Goal: Task Accomplishment & Management: Complete application form

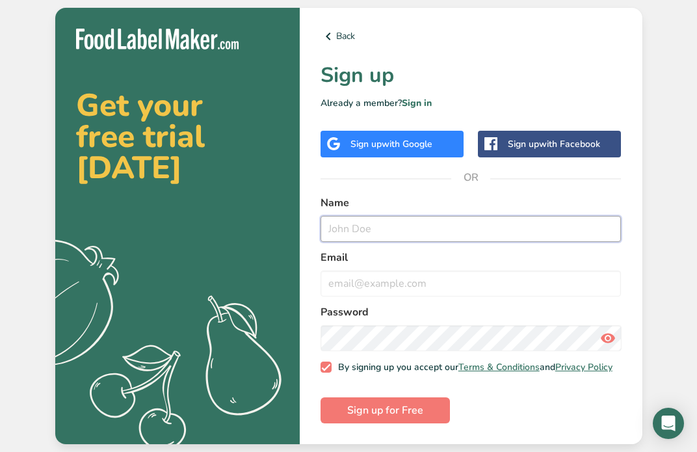
click at [336, 227] on input "text" at bounding box center [471, 229] width 301 height 26
type input "Raul"
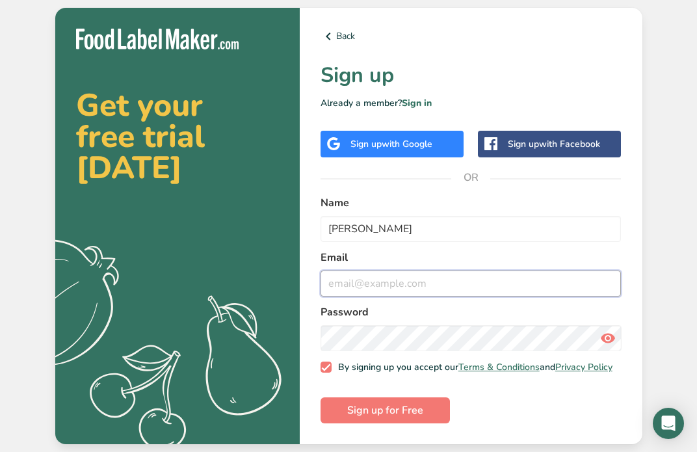
click at [342, 282] on input "email" at bounding box center [471, 284] width 301 height 26
type input "rpcristobal289@gmail.com"
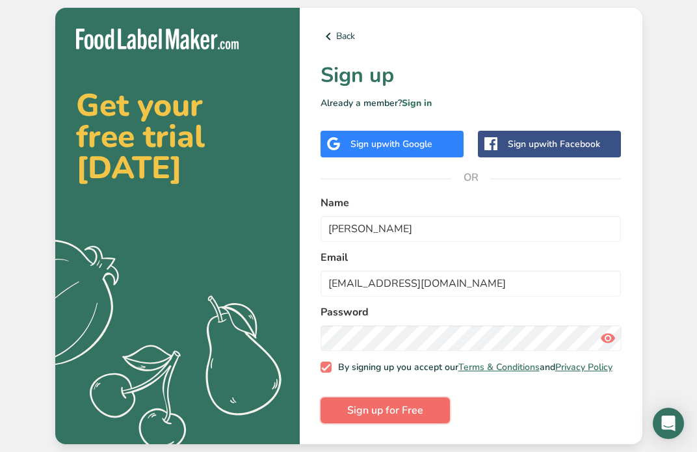
click at [334, 412] on button "Sign up for Free" at bounding box center [385, 411] width 129 height 26
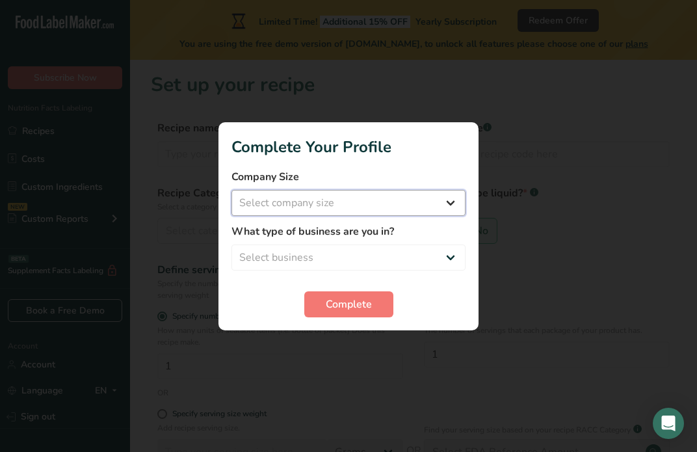
click at [429, 198] on select "Select company size Fewer than 10 Employees 10 to 50 Employees 51 to 500 Employ…" at bounding box center [349, 203] width 234 height 26
select select "1"
click at [232, 190] on select "Select company size Fewer than 10 Employees 10 to 50 Employees 51 to 500 Employ…" at bounding box center [349, 203] width 234 height 26
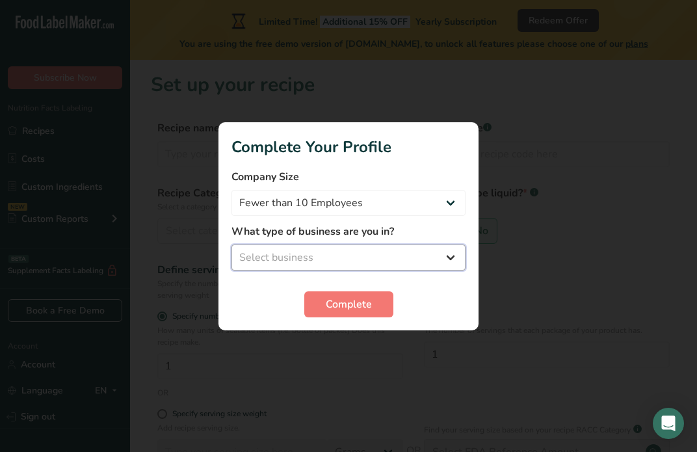
click at [360, 261] on select "Select business Packaged Food Manufacturer Restaurant & Cafe Bakery Meal Plans …" at bounding box center [349, 258] width 234 height 26
select select "8"
click at [232, 245] on select "Select business Packaged Food Manufacturer Restaurant & Cafe Bakery Meal Plans …" at bounding box center [349, 258] width 234 height 26
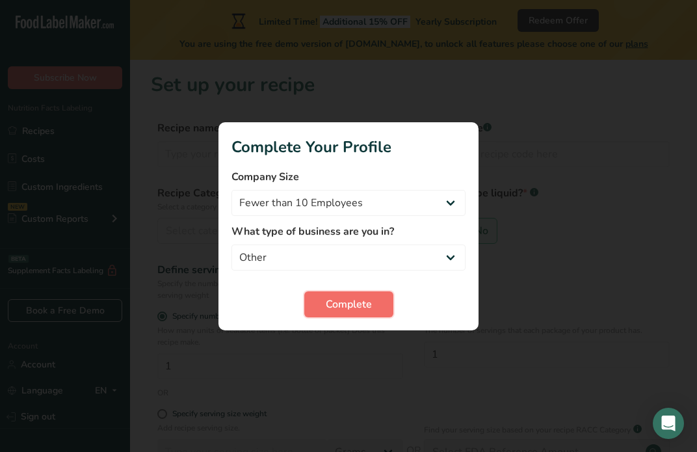
click at [349, 306] on span "Complete" at bounding box center [349, 305] width 46 height 16
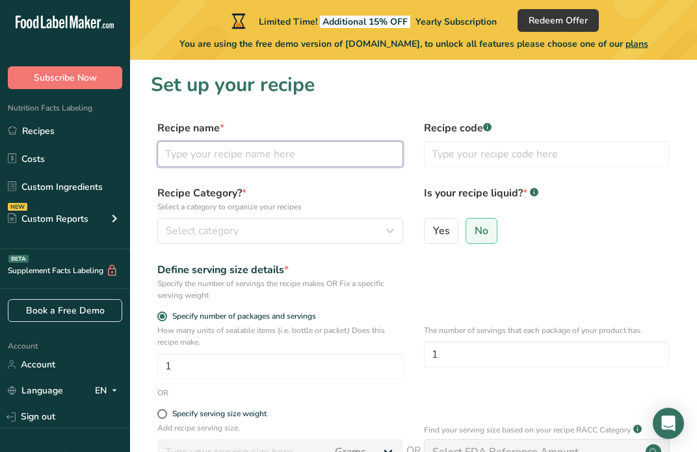
click at [247, 158] on input "text" at bounding box center [280, 154] width 246 height 26
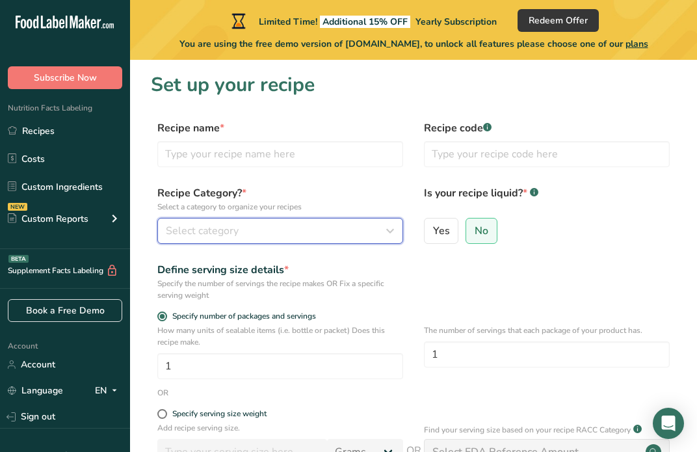
click at [339, 232] on div "Select category" at bounding box center [276, 231] width 221 height 16
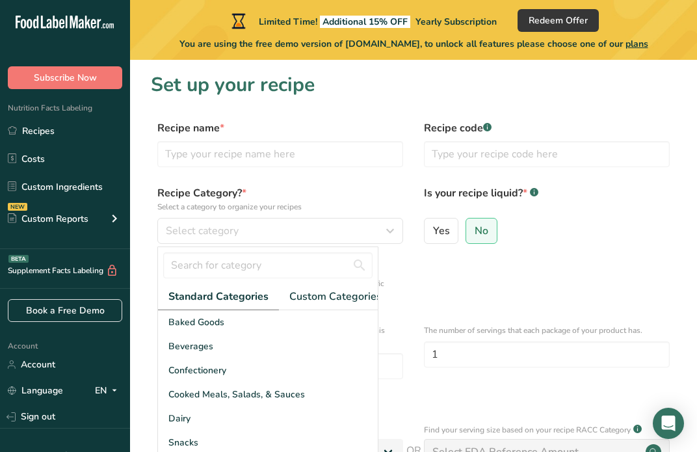
click at [453, 275] on div "Define serving size details * Specify the number of servings the recipe makes O…" at bounding box center [414, 281] width 526 height 39
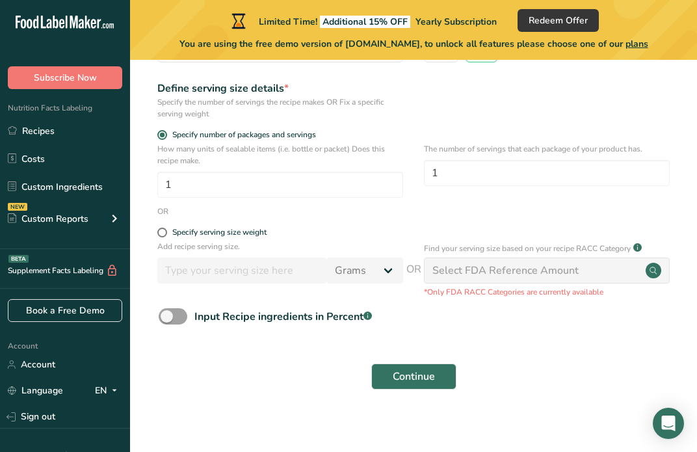
scroll to position [189, 0]
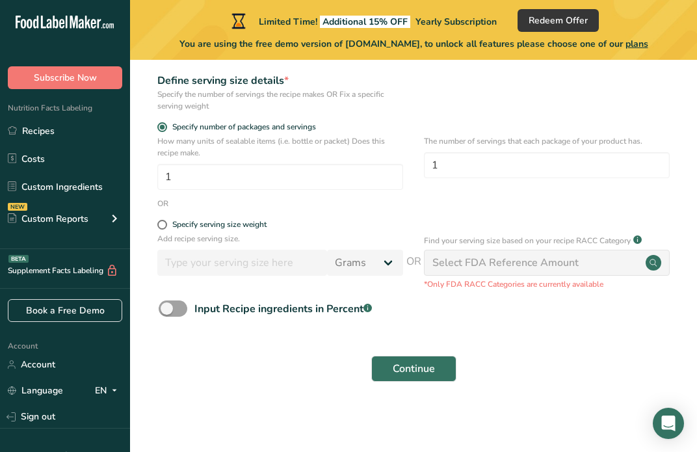
click at [481, 262] on div "Select FDA Reference Amount" at bounding box center [506, 263] width 146 height 16
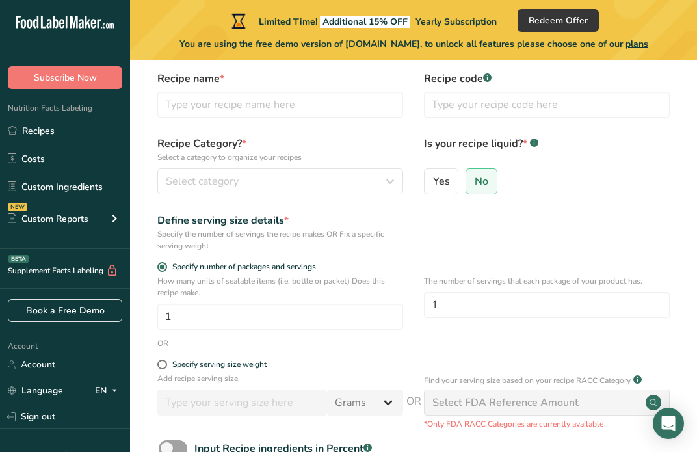
scroll to position [0, 0]
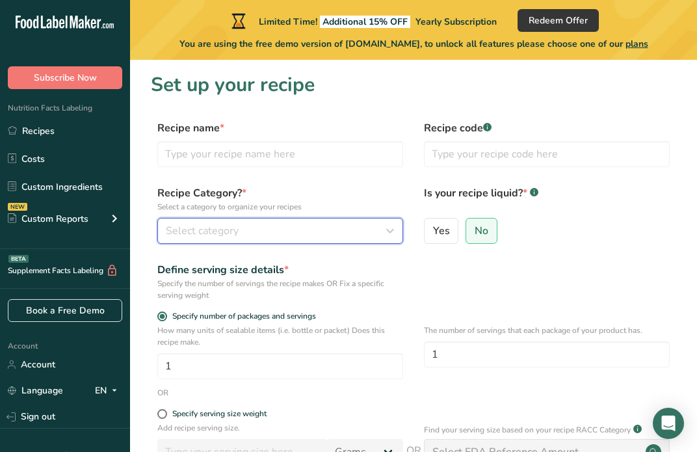
click at [316, 234] on div "Select category" at bounding box center [276, 231] width 221 height 16
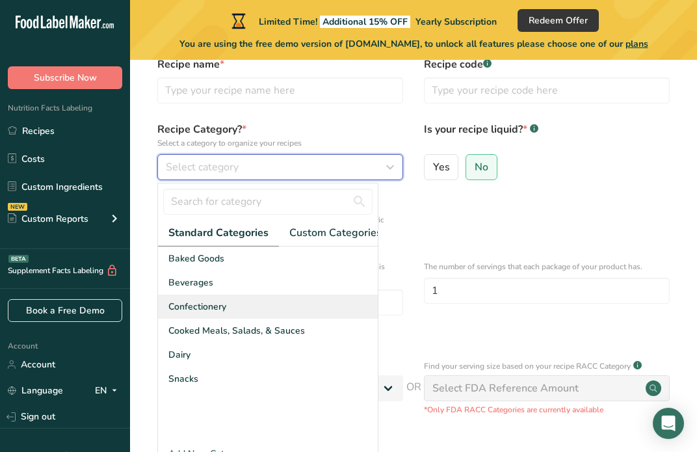
scroll to position [51, 0]
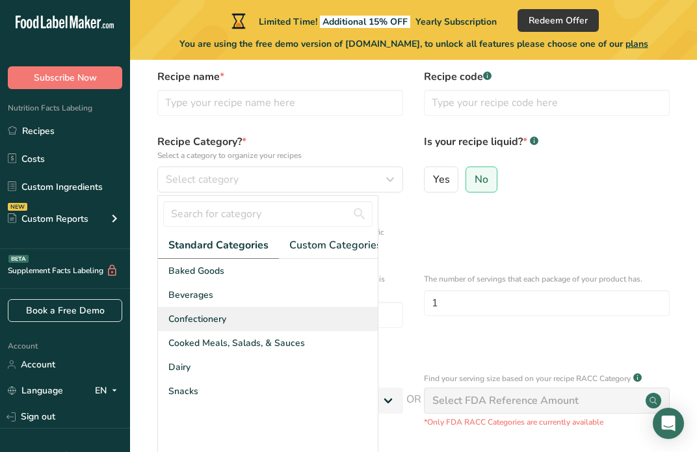
click at [273, 317] on div "Confectionery" at bounding box center [268, 319] width 220 height 24
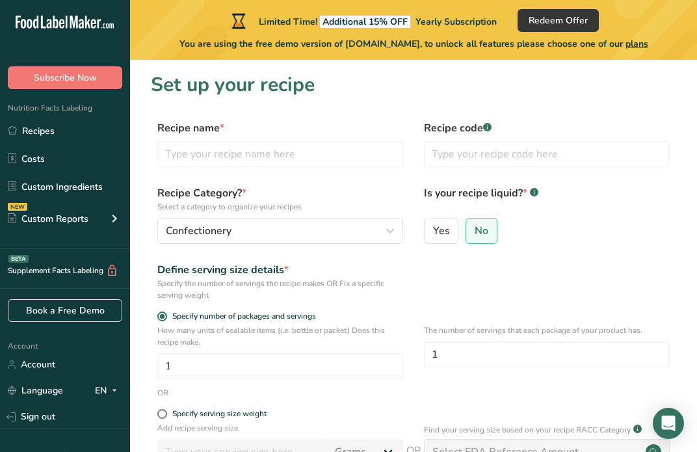
scroll to position [3, 0]
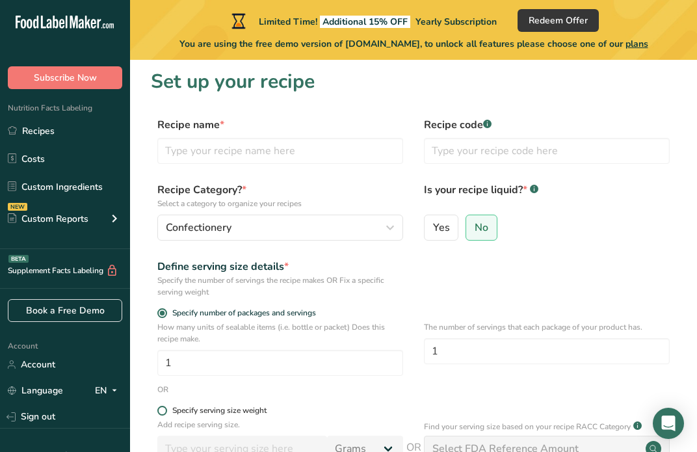
click at [216, 409] on div "Specify serving size weight" at bounding box center [219, 411] width 94 height 10
click at [166, 409] on input "Specify serving size weight" at bounding box center [161, 411] width 8 height 8
radio input "true"
radio input "false"
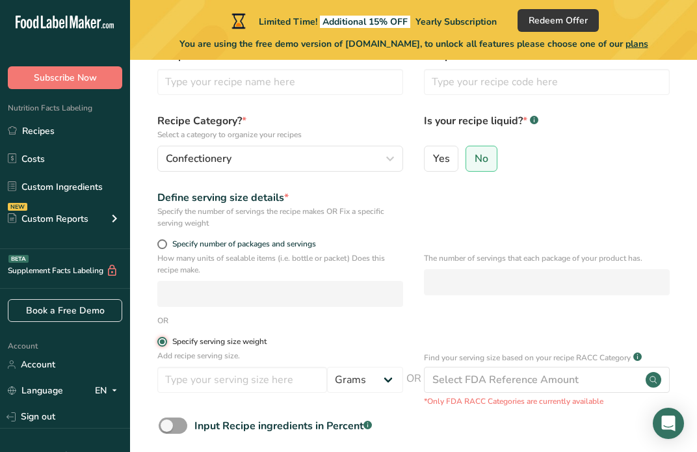
scroll to position [78, 0]
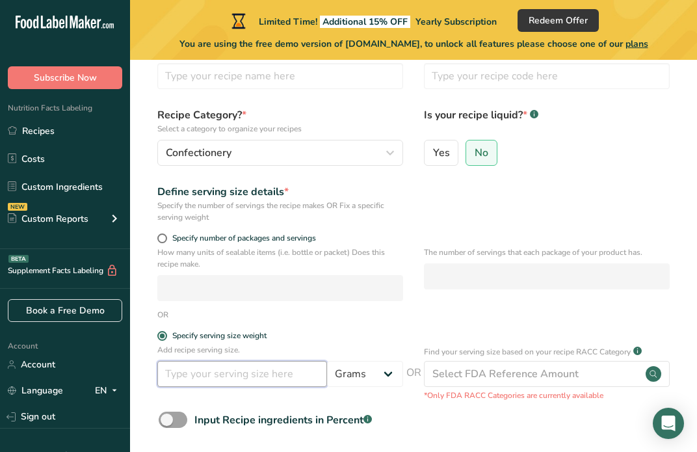
click at [271, 371] on input "number" at bounding box center [242, 374] width 170 height 26
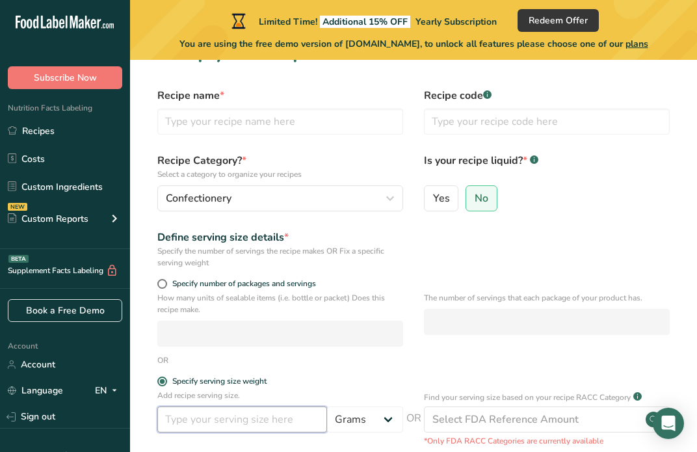
scroll to position [0, 0]
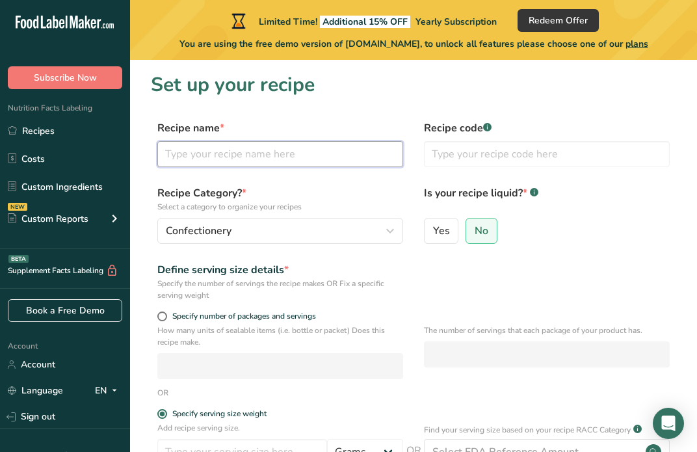
click at [251, 155] on input "text" at bounding box center [280, 154] width 246 height 26
type input "M"
type input "Gin Tonic"
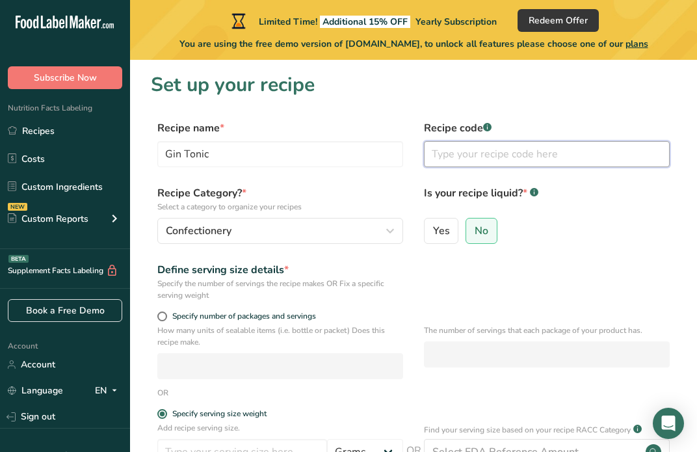
click at [448, 153] on input "text" at bounding box center [547, 154] width 246 height 26
type input "G"
type input "GT"
click at [375, 119] on section "Set up your recipe Recipe name * Gin Tonic Recipe code .a-a{fill:#347362;}.b-a{…" at bounding box center [413, 330] width 567 height 540
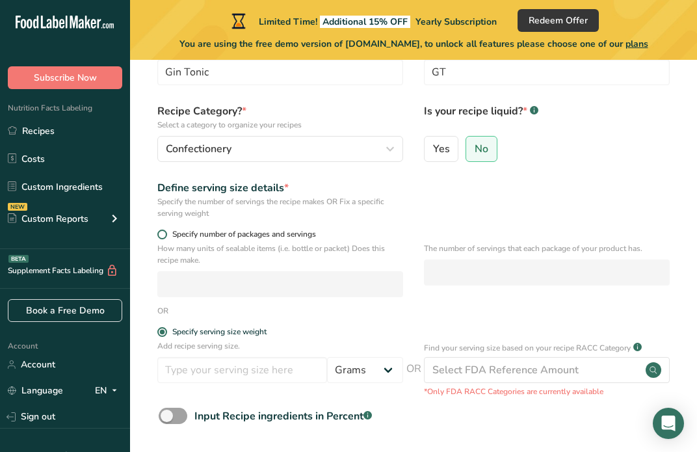
scroll to position [79, 0]
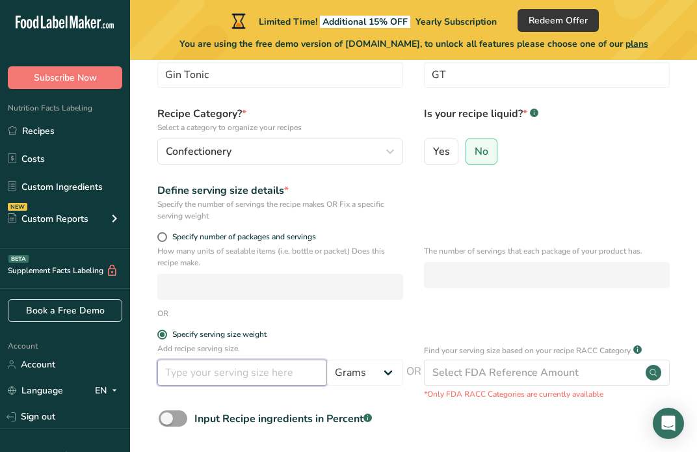
click at [229, 368] on input "number" at bounding box center [242, 373] width 170 height 26
click at [289, 380] on input "number" at bounding box center [242, 373] width 170 height 26
type input "160"
click at [286, 340] on div "Specify serving size weight" at bounding box center [280, 336] width 246 height 13
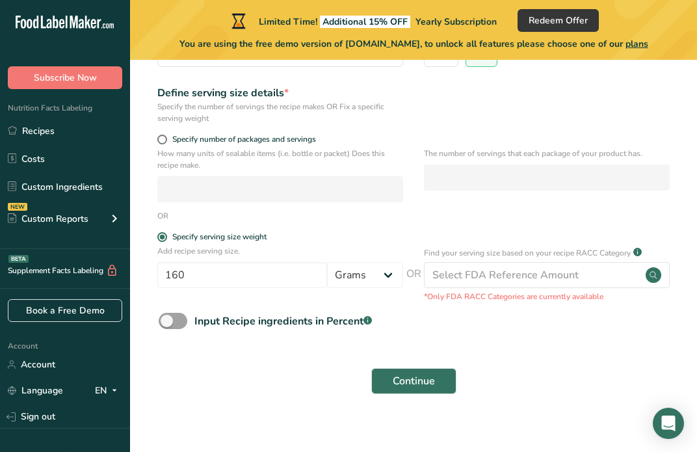
scroll to position [182, 0]
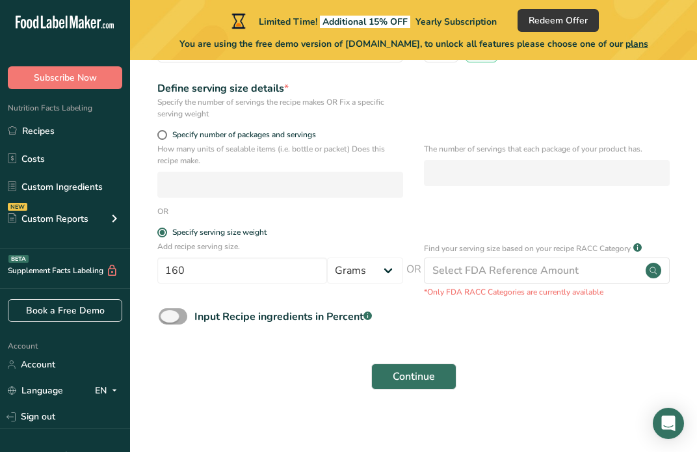
click at [180, 316] on span at bounding box center [173, 316] width 29 height 16
click at [167, 316] on input "Input Recipe ingredients in Percent .a-a{fill:#347362;}.b-a{fill:#fff;}" at bounding box center [163, 316] width 8 height 8
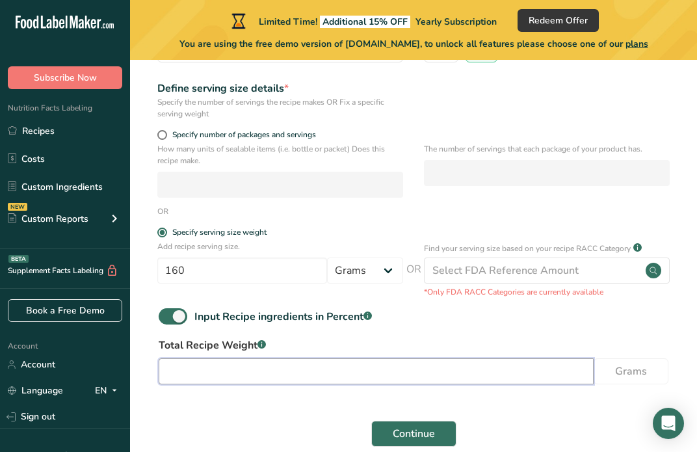
click at [227, 365] on input "number" at bounding box center [376, 371] width 435 height 26
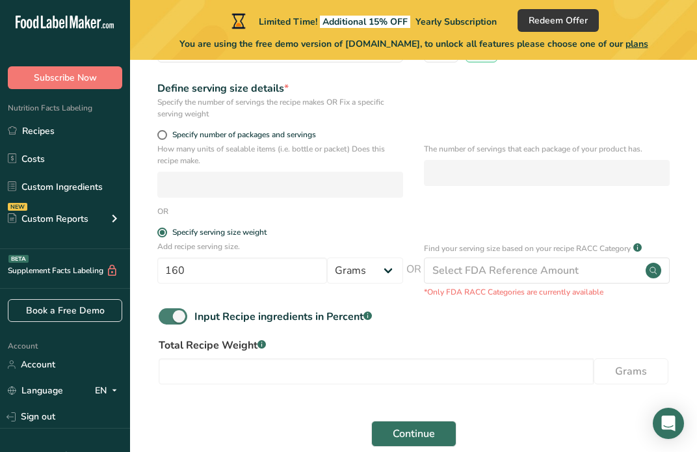
click at [168, 314] on span at bounding box center [173, 316] width 29 height 16
click at [167, 314] on input "Input Recipe ingredients in Percent .a-a{fill:#347362;}.b-a{fill:#fff;}" at bounding box center [163, 316] width 8 height 8
checkbox input "false"
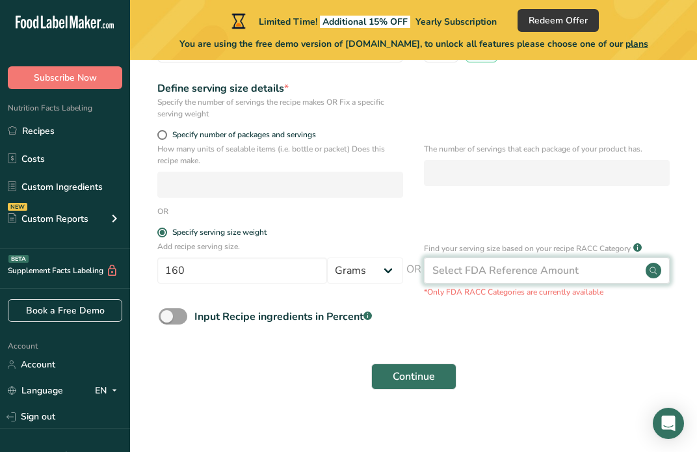
click at [478, 263] on div "Select FDA Reference Amount" at bounding box center [506, 271] width 146 height 16
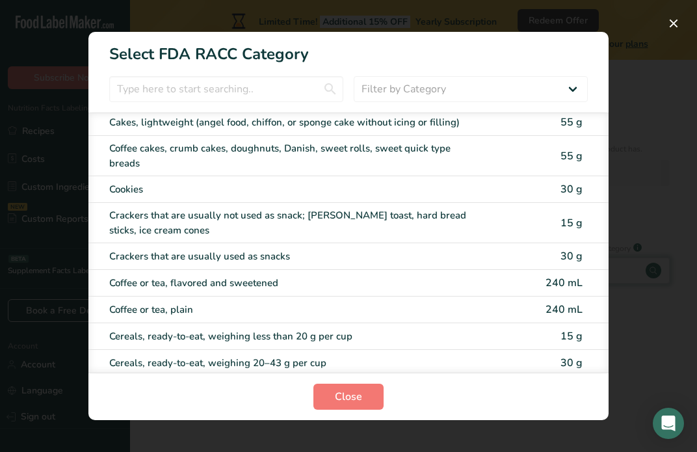
scroll to position [0, 0]
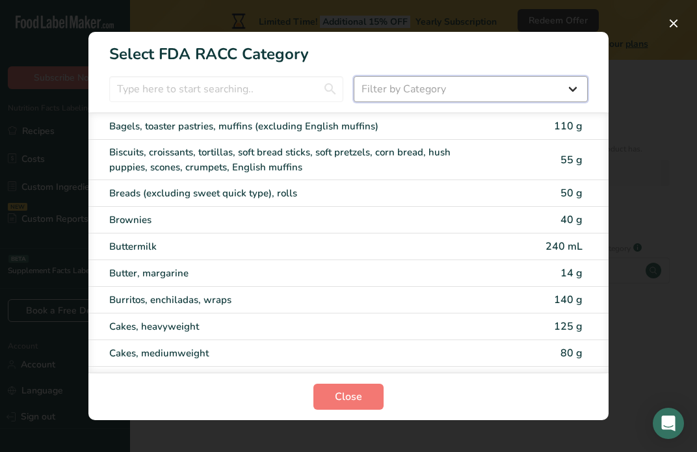
click at [407, 76] on select "Filter by Category All Bakery products Beverages Cereals and other grain produc…" at bounding box center [471, 89] width 234 height 26
click at [267, 90] on input "RACC Category Selection Modal" at bounding box center [226, 89] width 234 height 26
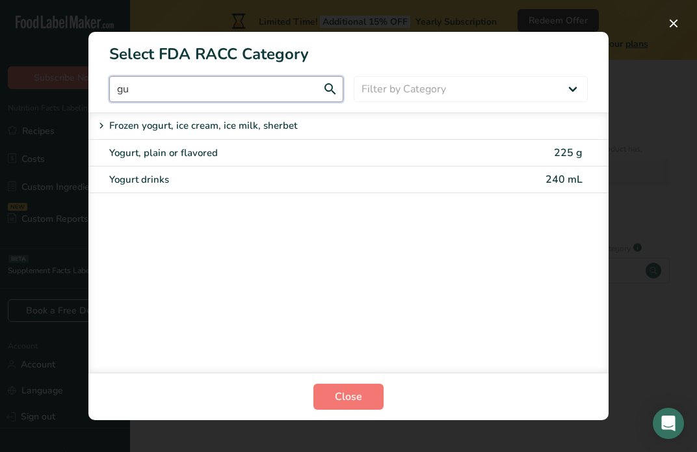
type input "g"
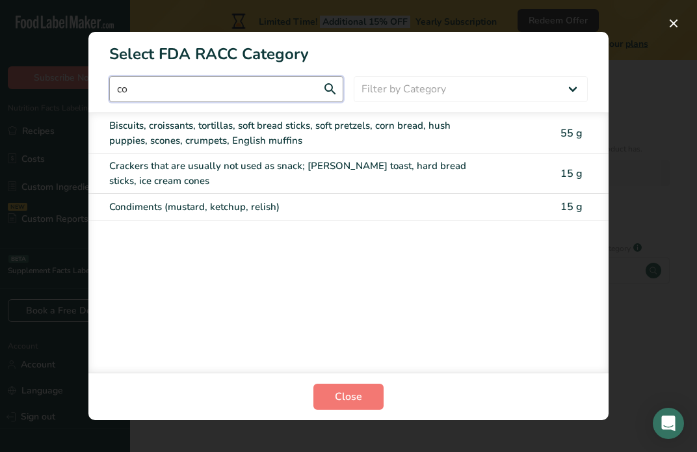
type input "c"
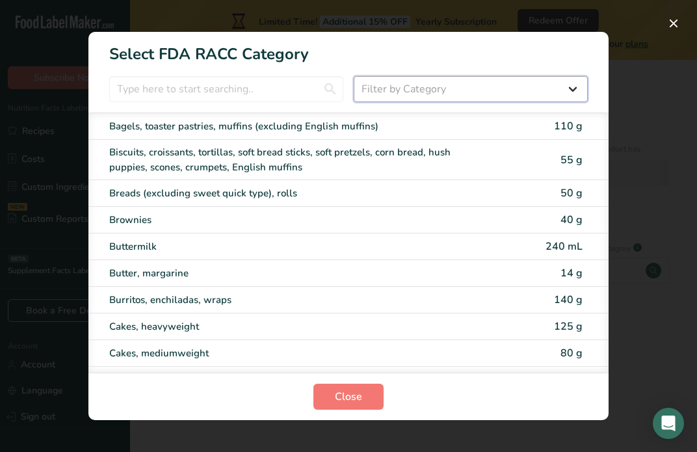
click at [434, 79] on select "Filter by Category All Bakery products Beverages Cereals and other grain produc…" at bounding box center [471, 89] width 234 height 26
click at [354, 76] on select "Filter by Category All Bakery products Beverages Cereals and other grain produc…" at bounding box center [471, 89] width 234 height 26
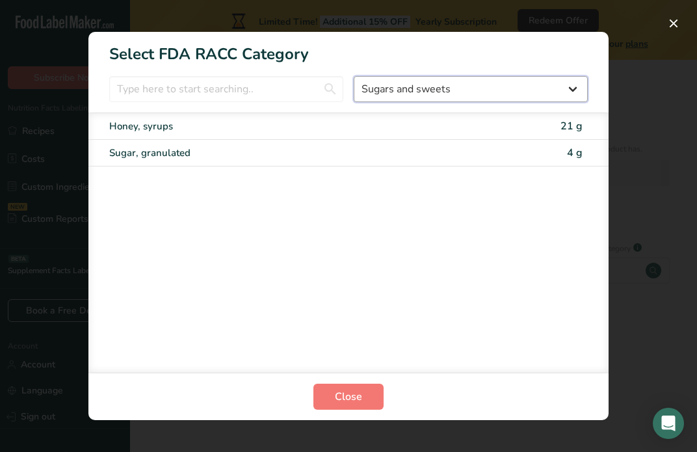
click at [574, 88] on select "All Bakery products Beverages Cereals and other grain products Dairy products a…" at bounding box center [471, 89] width 234 height 26
select select "17"
click at [354, 76] on select "All Bakery products Beverages Cereals and other grain products Dairy products a…" at bounding box center [471, 89] width 234 height 26
click at [571, 90] on select "All Bakery products Beverages Cereals and other grain products Dairy products a…" at bounding box center [471, 89] width 234 height 26
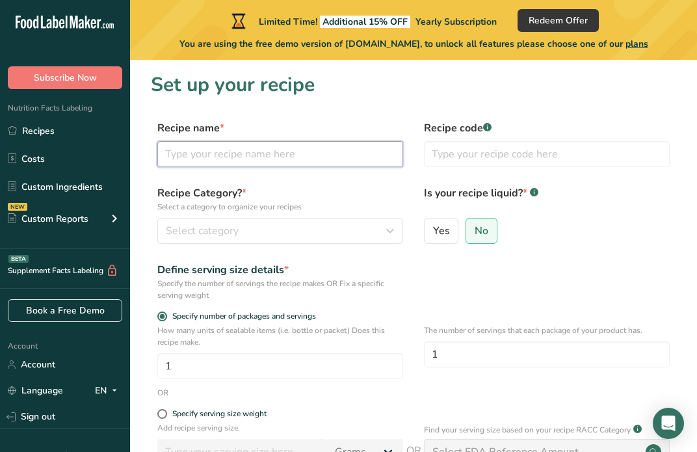
click at [287, 146] on input "text" at bounding box center [280, 154] width 246 height 26
type input "[PERSON_NAME]"
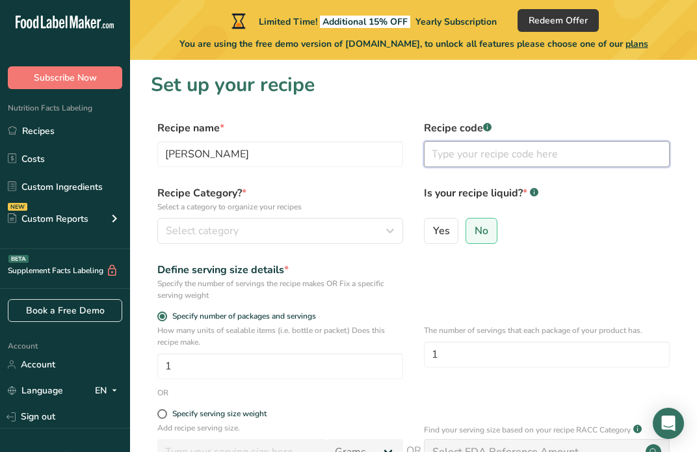
click at [459, 160] on input "text" at bounding box center [547, 154] width 246 height 26
type input "MRG01"
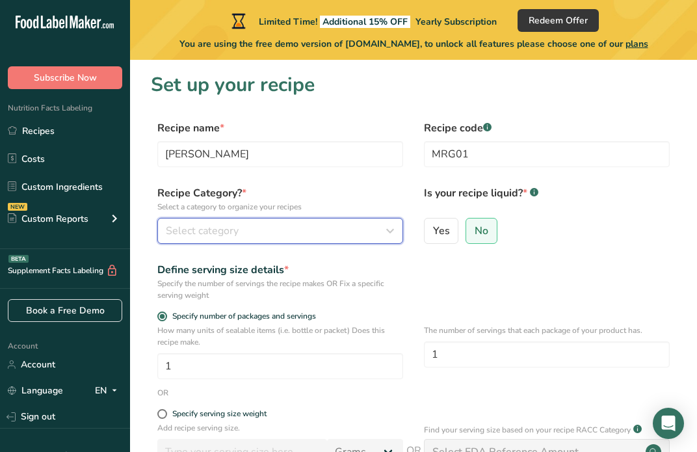
click at [295, 232] on div "Select category" at bounding box center [276, 231] width 221 height 16
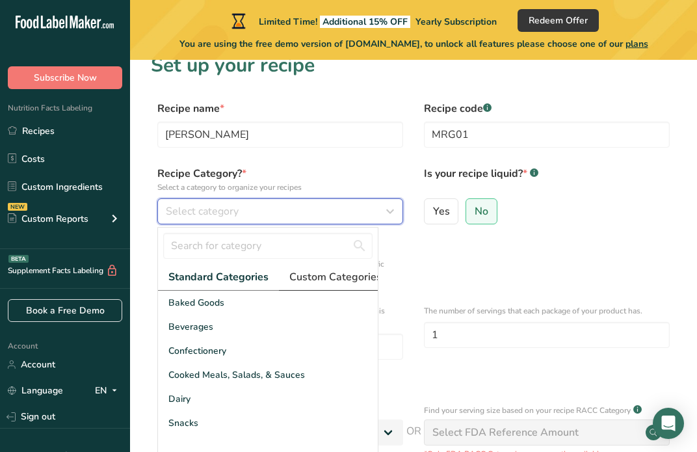
scroll to position [25, 0]
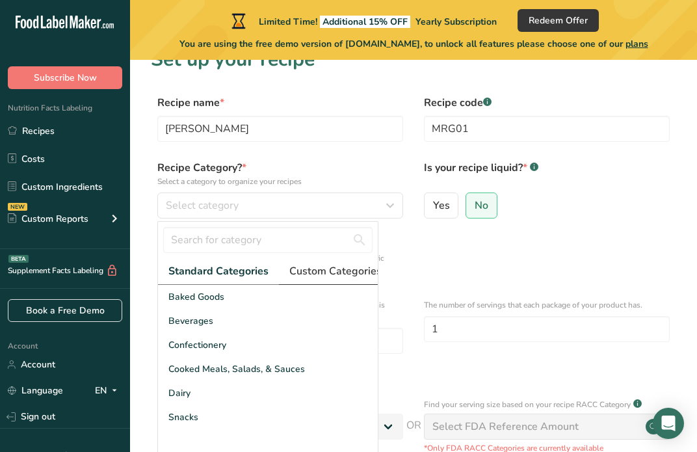
click at [322, 274] on span "Custom Categories .a-a{fill:#347362;}.b-a{fill:#fff;}" at bounding box center [340, 271] width 101 height 16
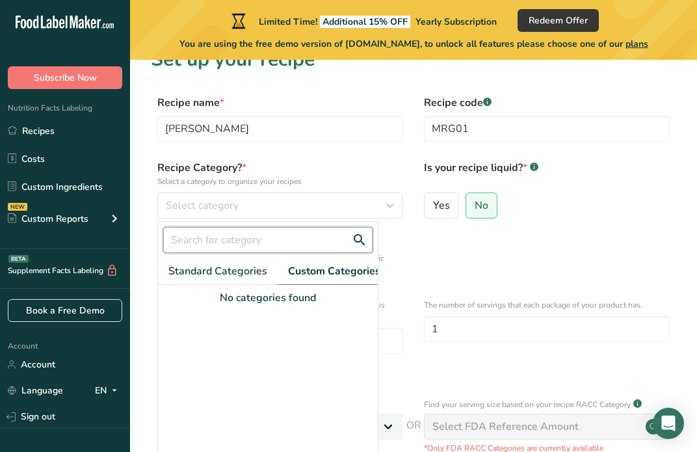
click at [243, 245] on input "text" at bounding box center [267, 240] width 209 height 26
type input "g"
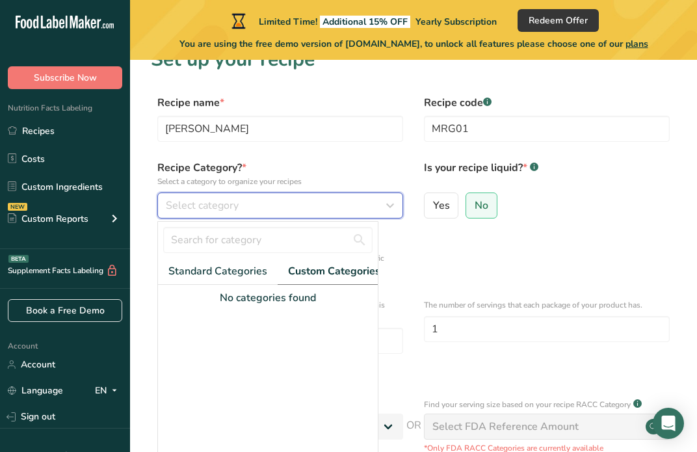
click at [251, 209] on div "Select category" at bounding box center [276, 206] width 221 height 16
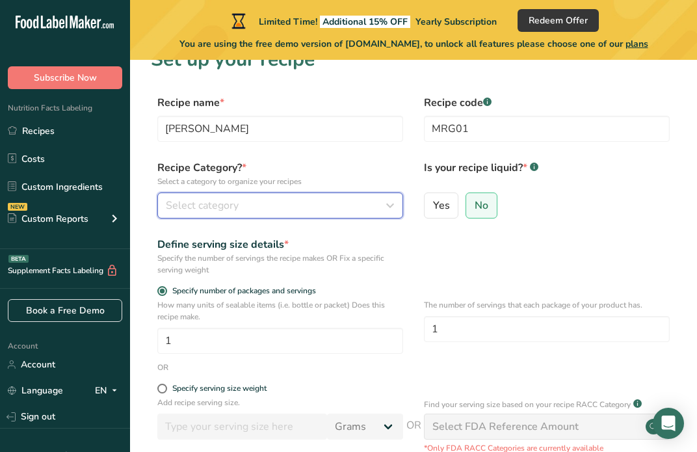
click at [251, 209] on div "Select category" at bounding box center [276, 206] width 221 height 16
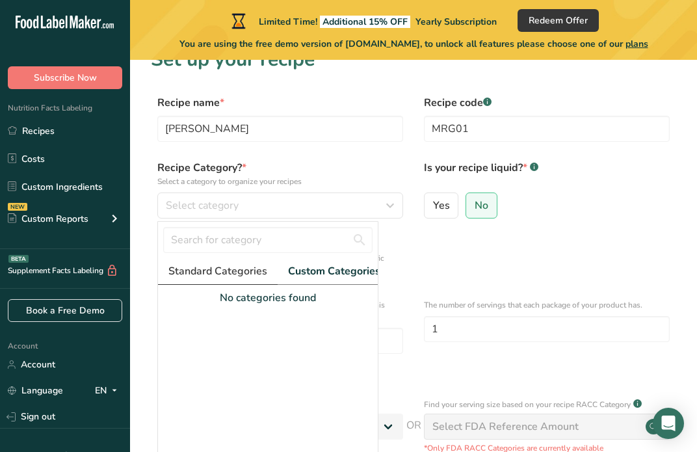
click at [209, 281] on link "Standard Categories" at bounding box center [218, 271] width 120 height 27
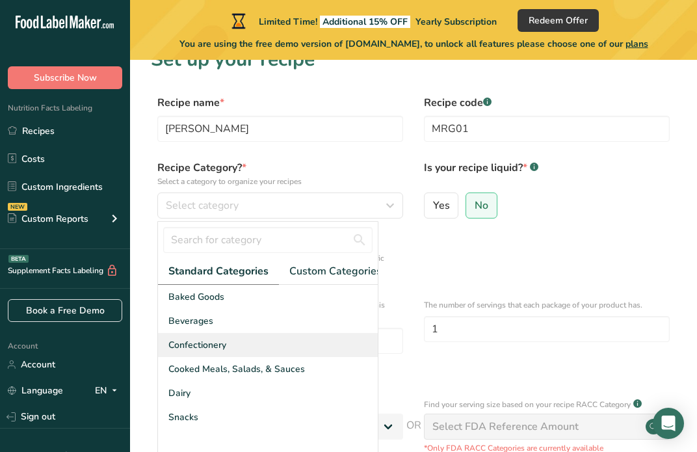
click at [211, 349] on span "Confectionery" at bounding box center [198, 345] width 58 height 14
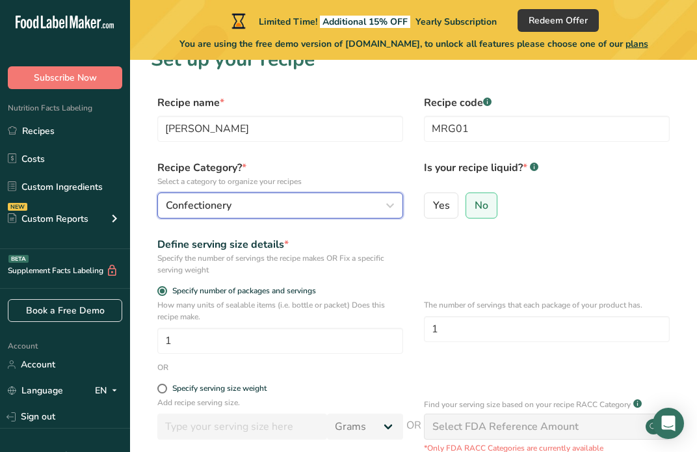
click at [243, 212] on div "Confectionery" at bounding box center [276, 206] width 221 height 16
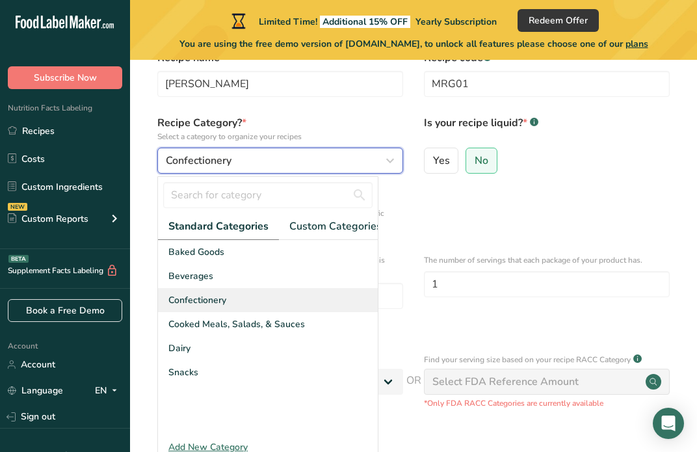
scroll to position [72, 0]
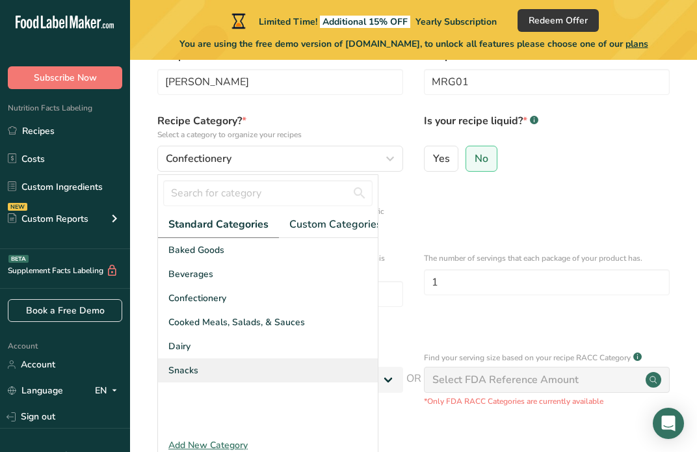
click at [213, 377] on div "Snacks" at bounding box center [268, 370] width 220 height 24
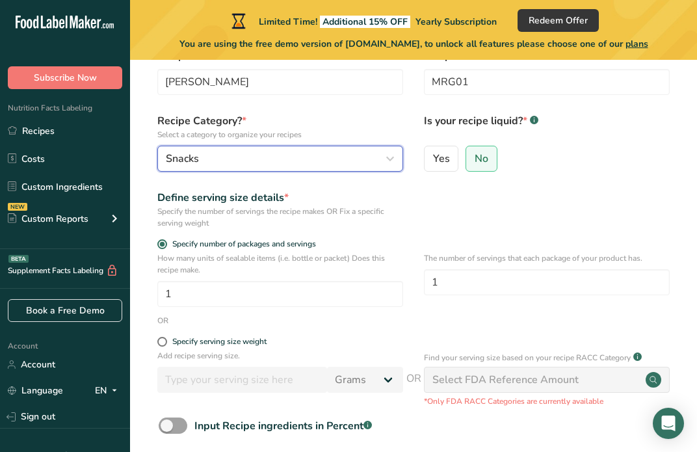
click at [237, 161] on div "Snacks" at bounding box center [276, 159] width 221 height 16
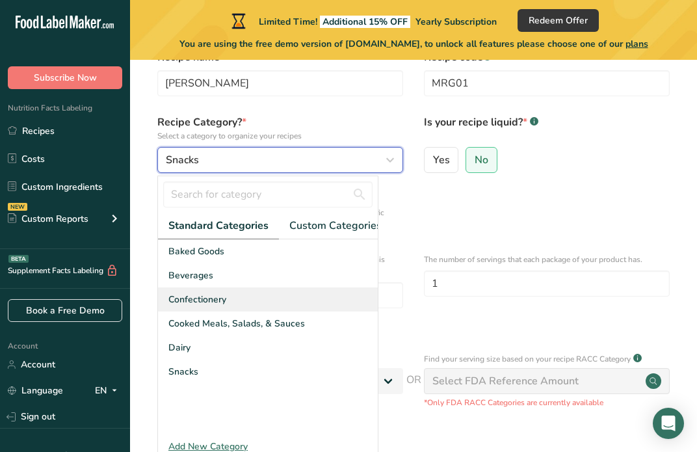
scroll to position [73, 0]
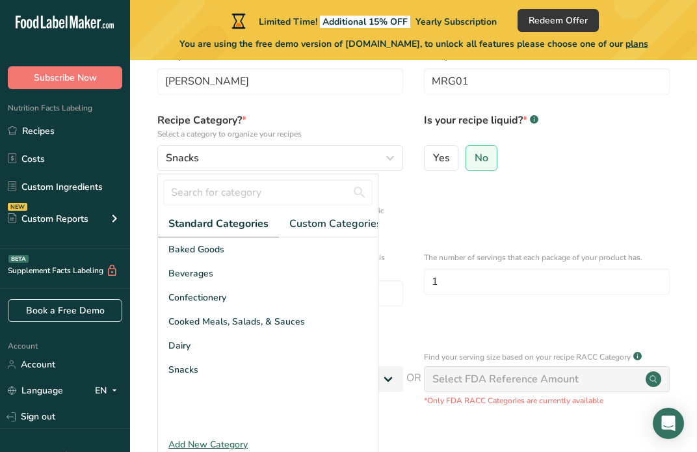
click at [148, 249] on section "Set up your recipe Recipe name * [PERSON_NAME] Recipe code .a-a{fill:#347362;}.…" at bounding box center [413, 257] width 567 height 540
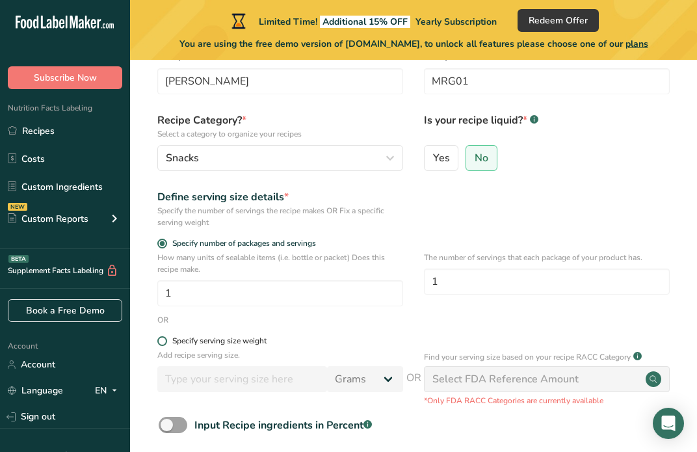
click at [164, 338] on span at bounding box center [162, 341] width 10 height 10
click at [164, 338] on input "Specify serving size weight" at bounding box center [161, 341] width 8 height 8
radio input "true"
radio input "false"
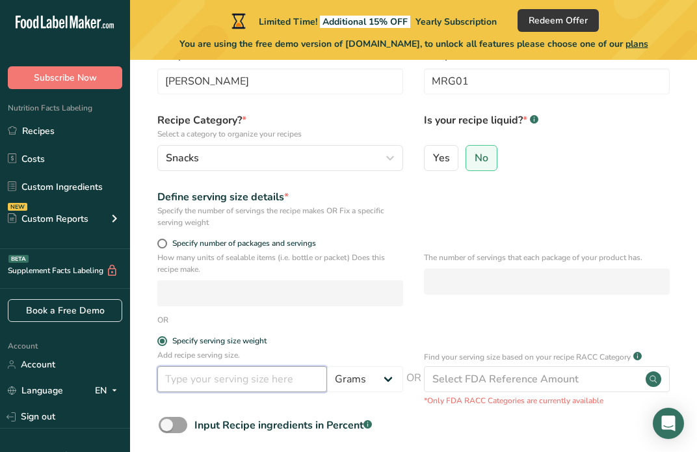
click at [220, 377] on input "number" at bounding box center [242, 379] width 170 height 26
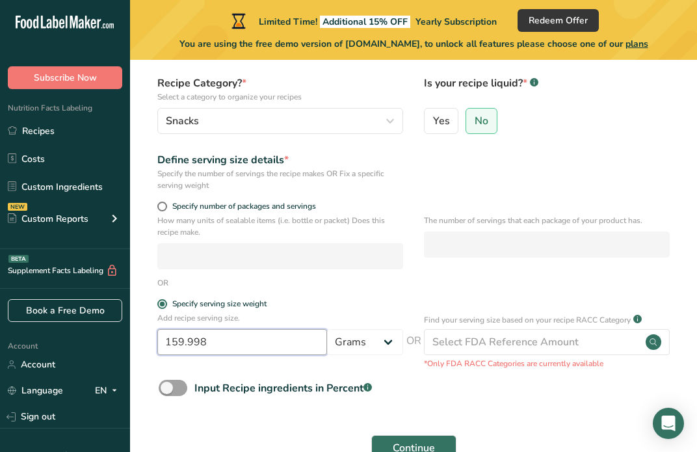
scroll to position [189, 0]
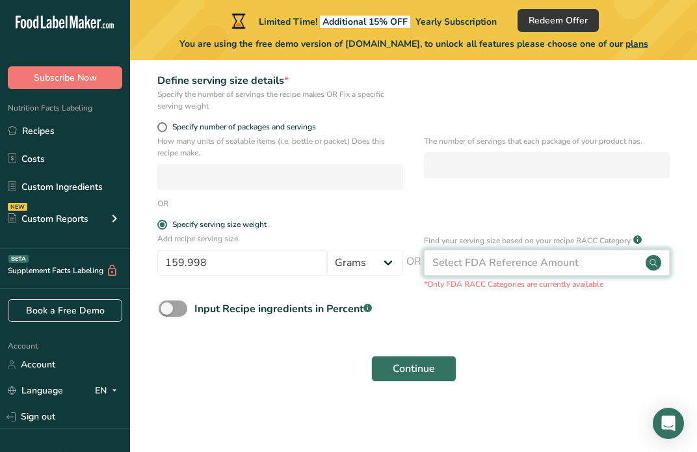
click at [471, 267] on div "Select FDA Reference Amount" at bounding box center [506, 263] width 146 height 16
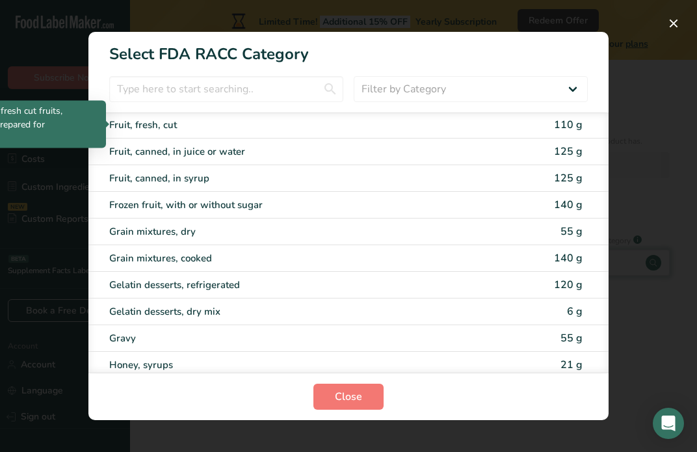
scroll to position [1297, 0]
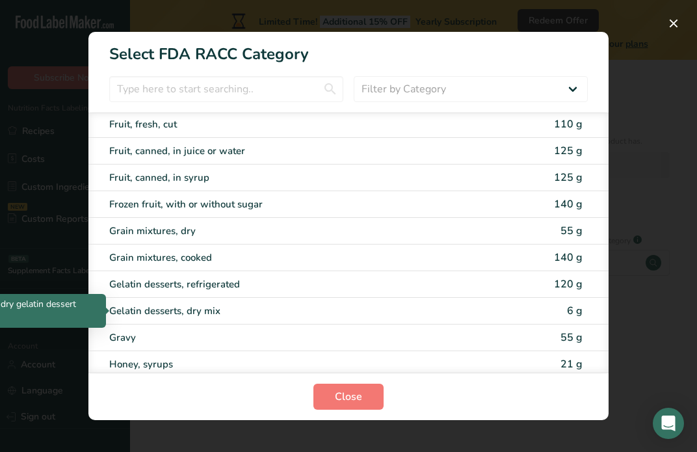
click at [380, 306] on div "Gelatin desserts, dry mix" at bounding box center [294, 311] width 370 height 15
type input "6"
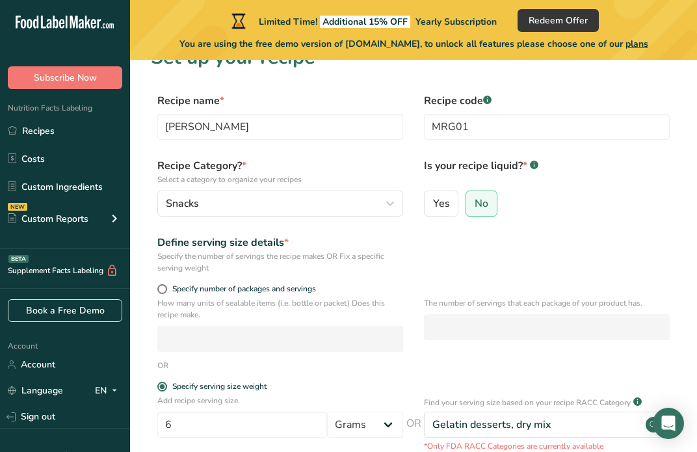
scroll to position [0, 0]
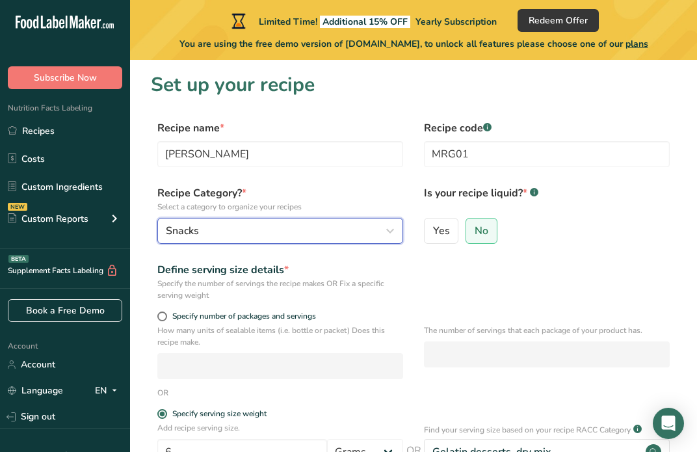
click at [377, 228] on div "Snacks" at bounding box center [276, 231] width 221 height 16
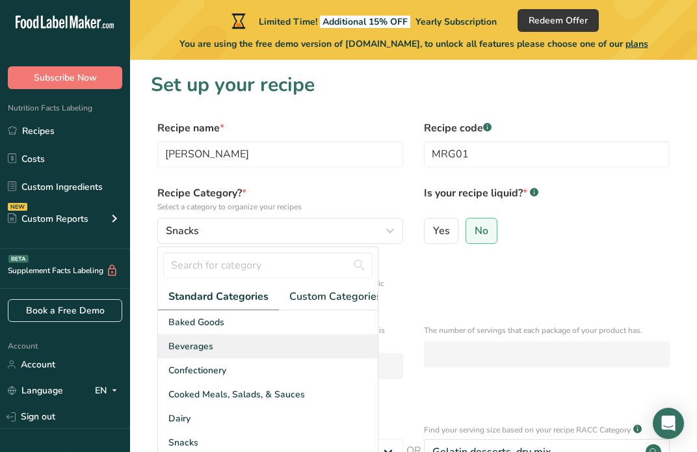
click at [340, 357] on div "Beverages" at bounding box center [268, 346] width 220 height 24
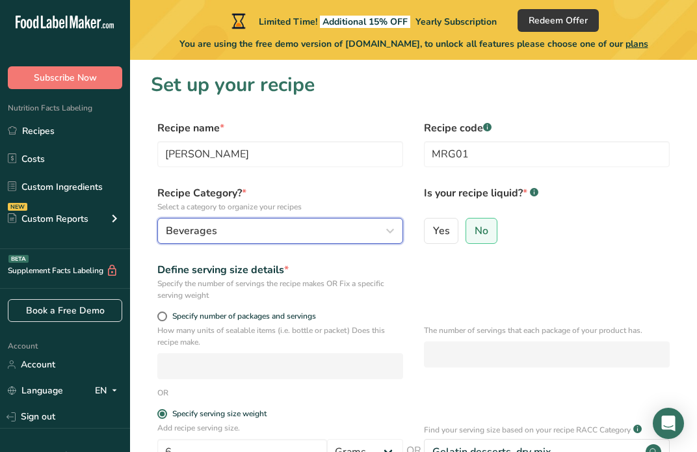
click at [389, 236] on icon "button" at bounding box center [391, 230] width 16 height 23
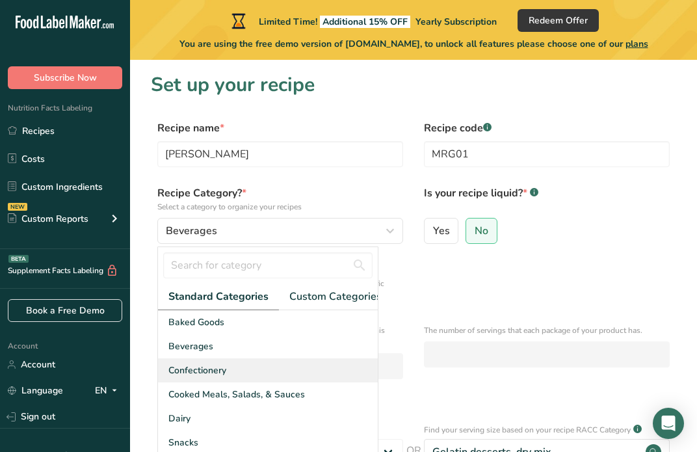
click at [301, 367] on div "Confectionery" at bounding box center [268, 370] width 220 height 24
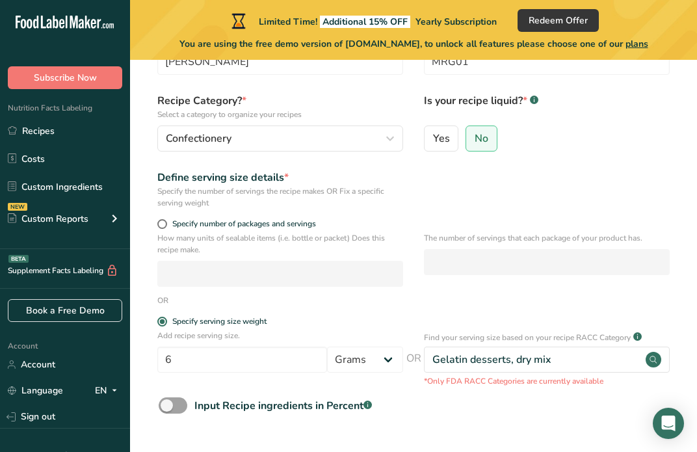
scroll to position [184, 0]
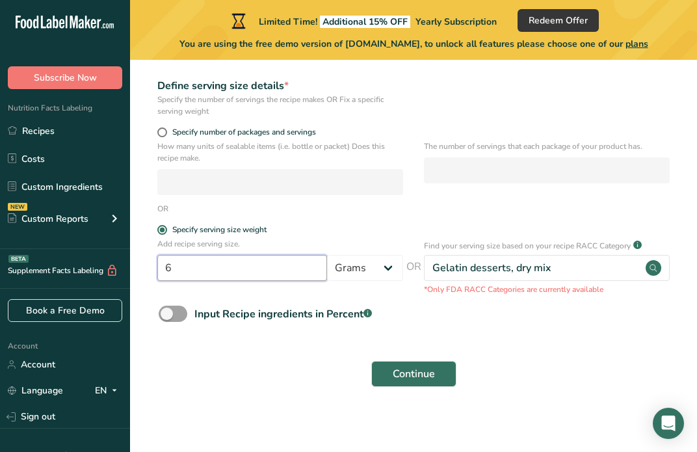
click at [261, 275] on input "6" at bounding box center [242, 268] width 170 height 26
click at [308, 403] on section "Set up your recipe Recipe name * [PERSON_NAME] Recipe code .a-a{fill:#347362;}.…" at bounding box center [413, 146] width 567 height 540
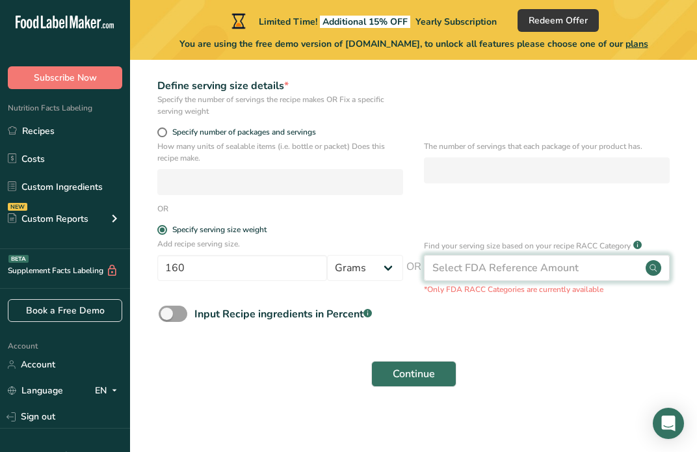
click at [479, 271] on div "Select FDA Reference Amount" at bounding box center [506, 268] width 146 height 16
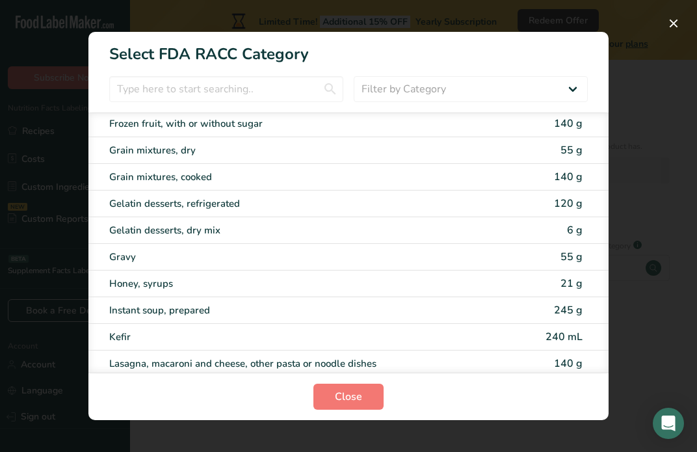
scroll to position [1377, 0]
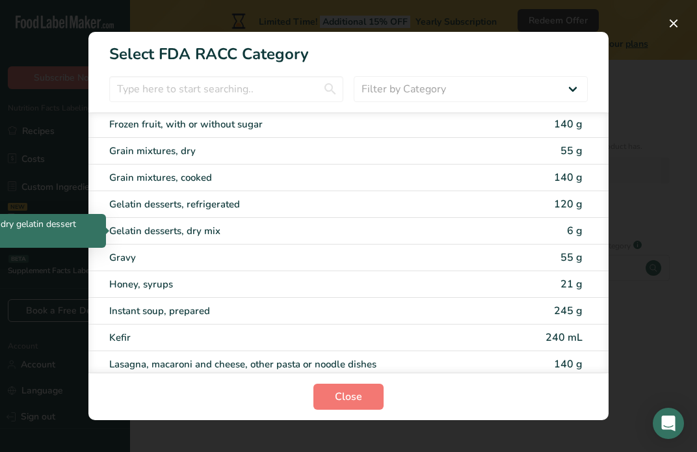
click at [317, 235] on div "Gelatin desserts, dry mix" at bounding box center [294, 231] width 370 height 15
type input "6"
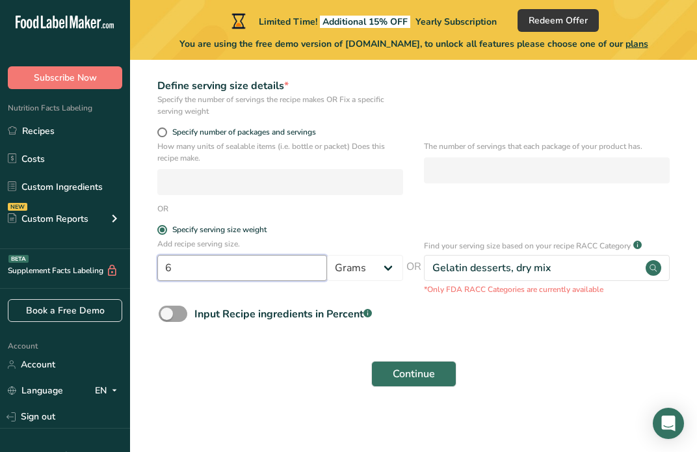
click at [297, 267] on input "6" at bounding box center [242, 268] width 170 height 26
click at [362, 276] on select "Grams kg mg mcg lb oz l mL fl oz tbsp tsp cup qt gallon" at bounding box center [365, 268] width 76 height 26
click at [204, 275] on input "6" at bounding box center [242, 268] width 170 height 26
type input "5.64"
click at [383, 264] on select "Grams kg mg mcg lb oz l mL fl oz tbsp tsp cup qt gallon" at bounding box center [365, 268] width 76 height 26
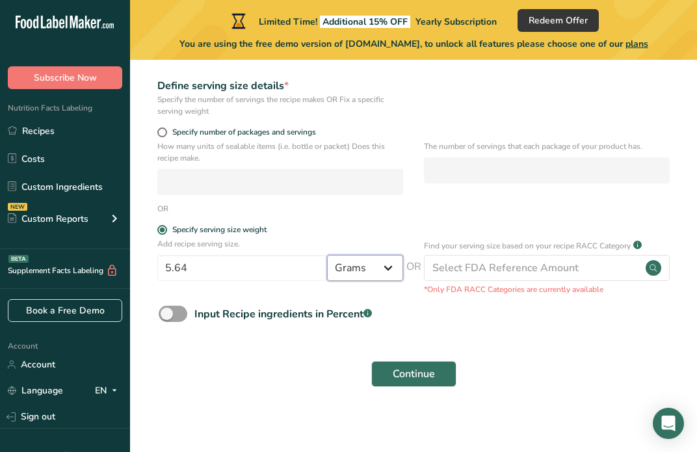
select select "5"
click at [327, 255] on select "Grams kg mg mcg lb oz l mL fl oz tbsp tsp cup qt gallon" at bounding box center [365, 268] width 76 height 26
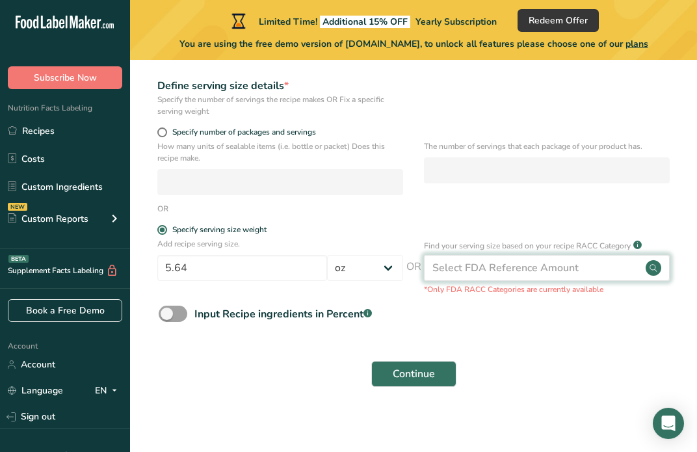
click at [471, 263] on div "Select FDA Reference Amount" at bounding box center [506, 268] width 146 height 16
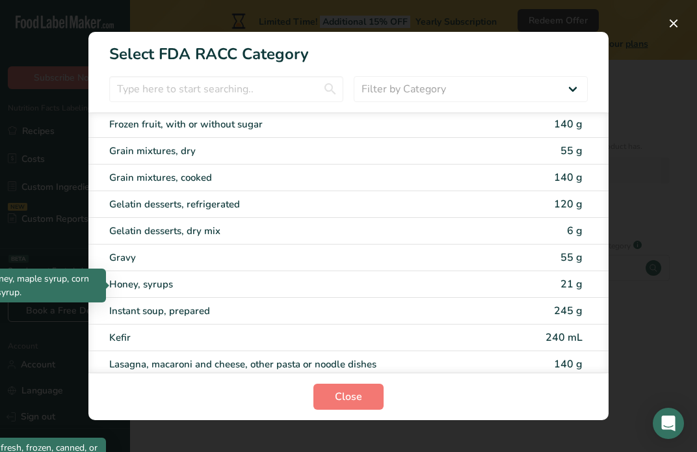
scroll to position [1375, 0]
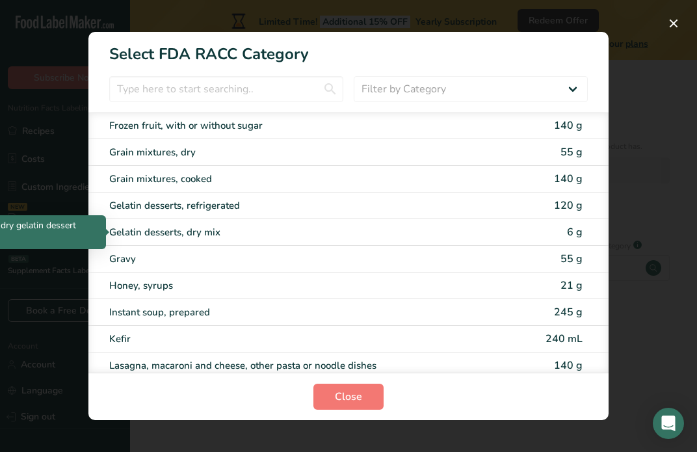
click at [224, 234] on div "Gelatin desserts, dry mix" at bounding box center [294, 232] width 370 height 15
type input "6"
select select "0"
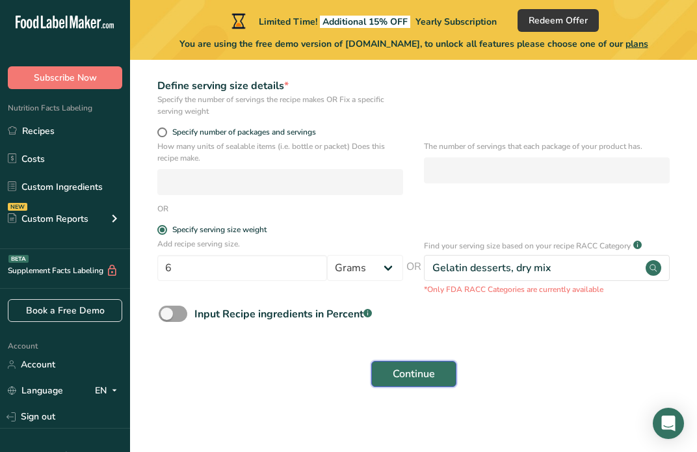
click at [411, 375] on span "Continue" at bounding box center [414, 374] width 42 height 16
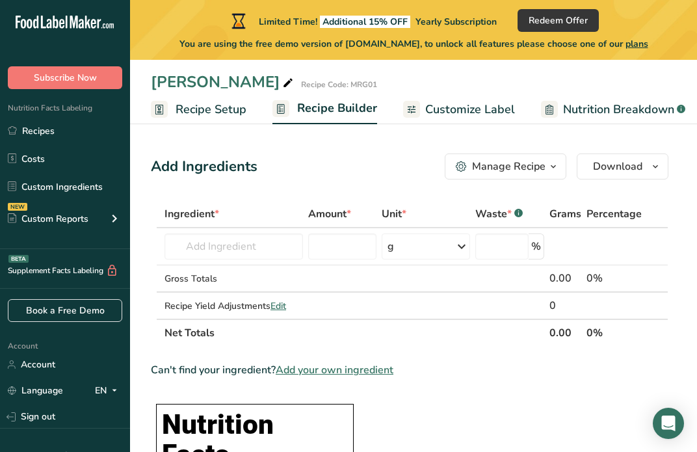
click at [221, 112] on span "Recipe Setup" at bounding box center [211, 110] width 71 height 18
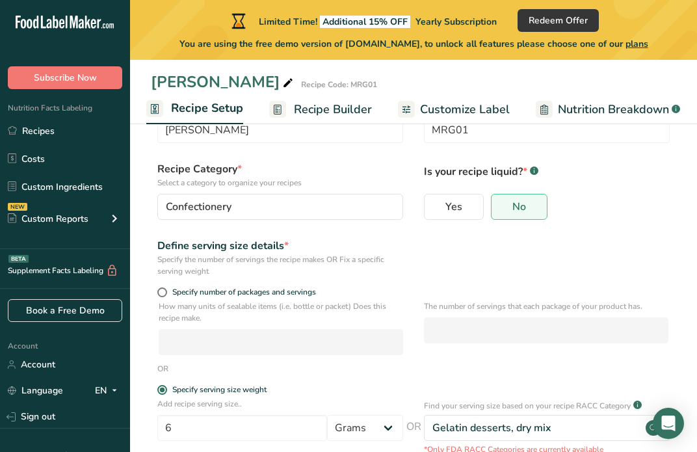
scroll to position [170, 0]
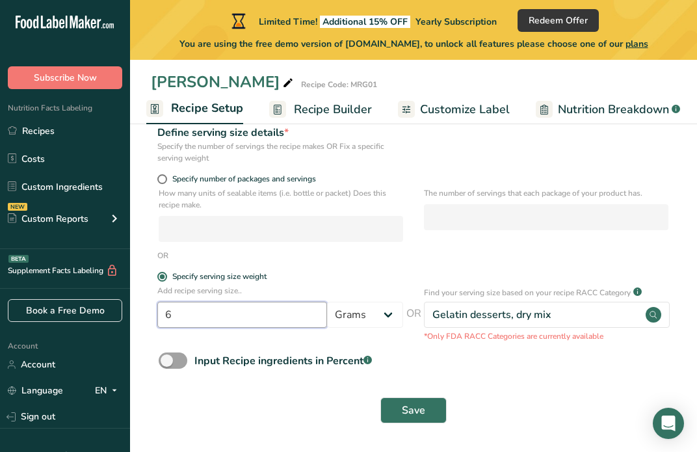
click at [169, 310] on input "6" at bounding box center [242, 315] width 170 height 26
type input "160"
click at [404, 406] on span "Save" at bounding box center [413, 411] width 23 height 16
